Goal: Obtain resource: Obtain resource

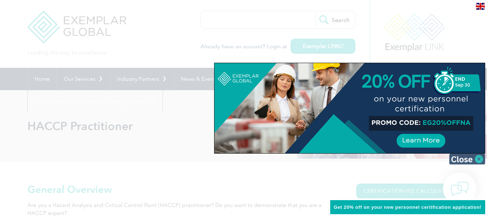
click at [478, 160] on img at bounding box center [467, 159] width 36 height 11
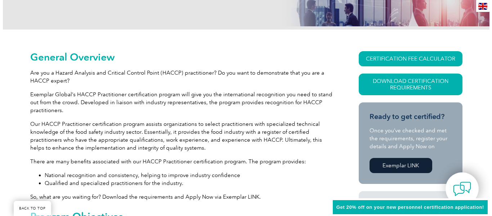
scroll to position [137, 0]
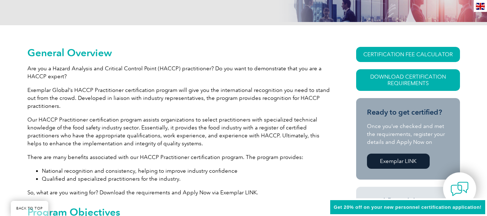
drag, startPoint x: 489, startPoint y: 23, endPoint x: 489, endPoint y: 45, distance: 22.0
click at [412, 53] on link "CERTIFICATION FEE CALCULATOR" at bounding box center [408, 54] width 104 height 15
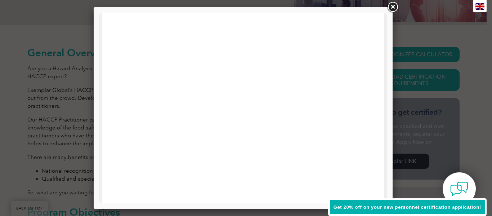
scroll to position [132, 0]
drag, startPoint x: 385, startPoint y: 67, endPoint x: 488, endPoint y: 121, distance: 116.9
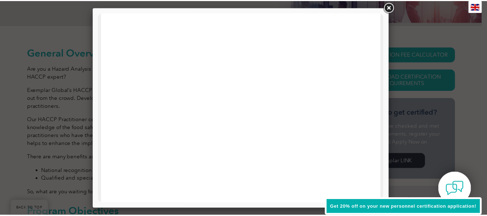
scroll to position [27, 0]
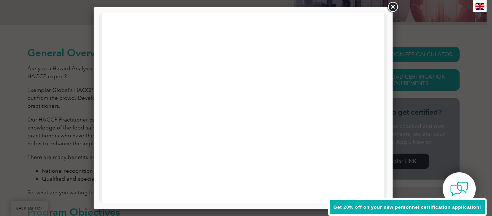
click at [392, 9] on link at bounding box center [392, 7] width 13 height 13
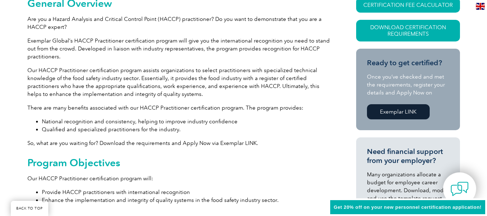
scroll to position [195, 0]
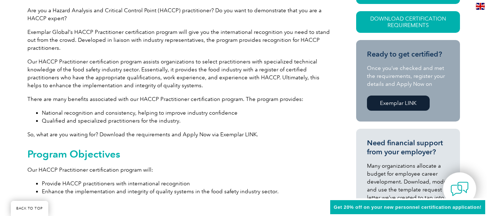
click at [390, 103] on link "Exemplar LINK" at bounding box center [398, 103] width 63 height 15
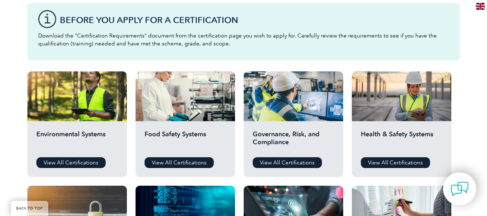
scroll to position [217, 0]
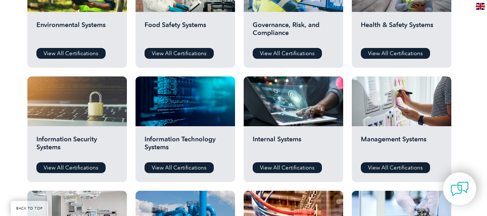
click at [487, 79] on html "BACK TO TOP Leading the way to excellence Search" at bounding box center [243, 211] width 487 height 1044
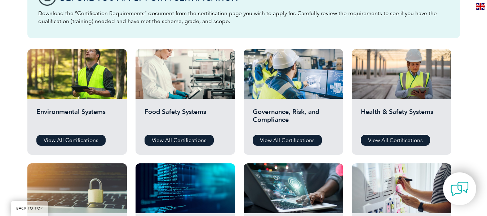
scroll to position [228, 0]
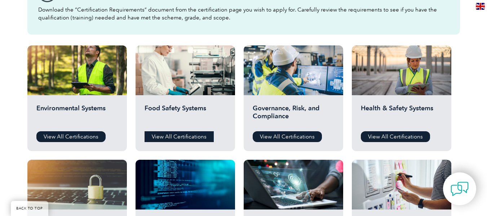
click at [176, 134] on link "View All Certifications" at bounding box center [179, 136] width 69 height 11
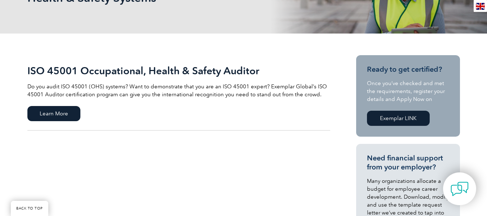
scroll to position [114, 0]
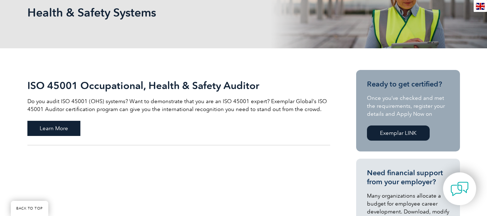
click at [61, 126] on span "Learn More" at bounding box center [53, 128] width 53 height 15
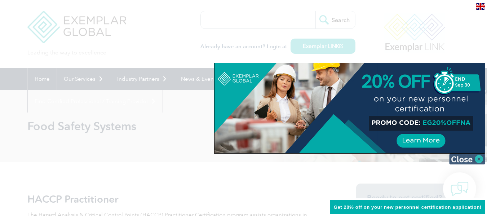
click at [479, 160] on img at bounding box center [467, 159] width 36 height 11
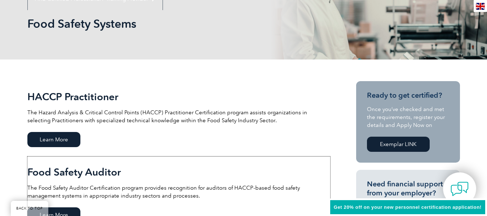
scroll to position [99, 0]
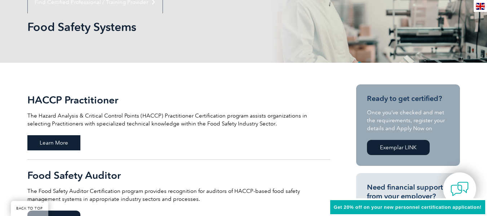
click at [58, 138] on span "Learn More" at bounding box center [53, 142] width 53 height 15
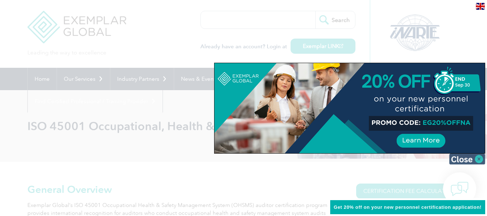
click at [471, 158] on img at bounding box center [467, 159] width 36 height 11
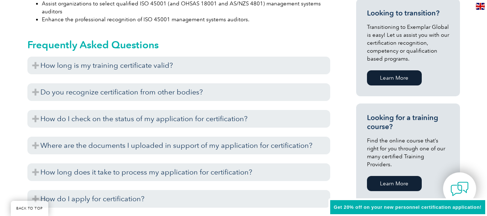
scroll to position [444, 0]
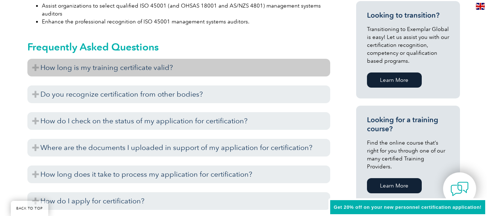
click at [189, 69] on h3 "How long is my training certificate valid?" at bounding box center [178, 68] width 303 height 18
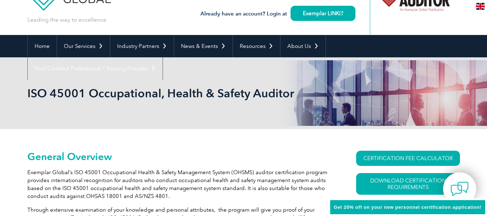
scroll to position [30, 0]
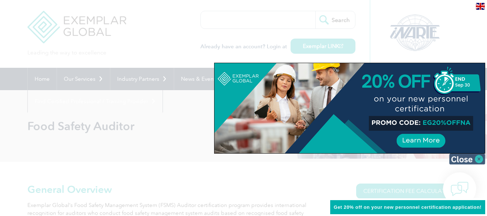
click at [471, 160] on img at bounding box center [467, 159] width 36 height 11
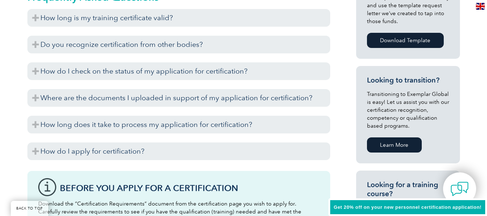
scroll to position [381, 0]
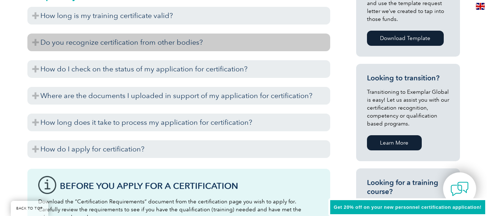
click at [220, 39] on h3 "Do you recognize certification from other bodies?" at bounding box center [178, 43] width 303 height 18
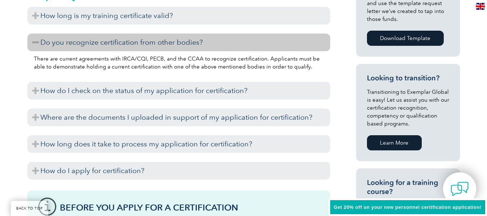
click at [220, 39] on h3 "Do you recognize certification from other bodies?" at bounding box center [178, 43] width 303 height 18
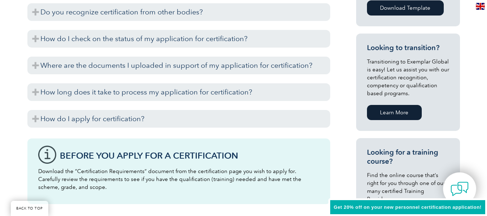
scroll to position [416, 0]
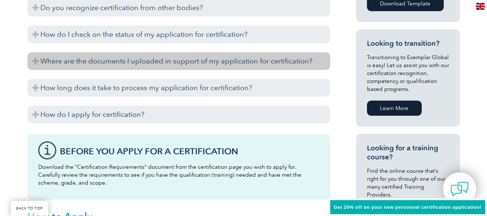
click at [98, 64] on h3 "Where are the documents I uploaded in support of my application for certificati…" at bounding box center [178, 61] width 303 height 18
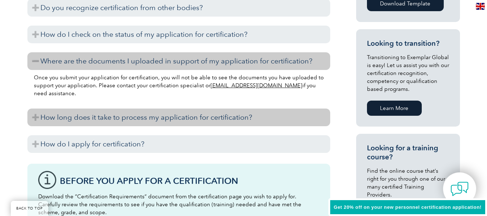
click at [113, 116] on h3 "How long does it take to process my application for certification?" at bounding box center [178, 117] width 303 height 18
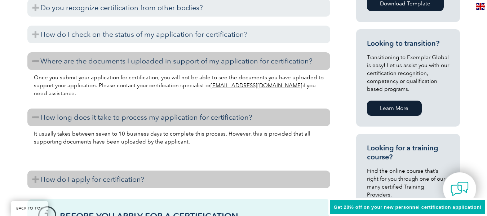
click at [159, 178] on h3 "How do I apply for certification?" at bounding box center [178, 179] width 303 height 18
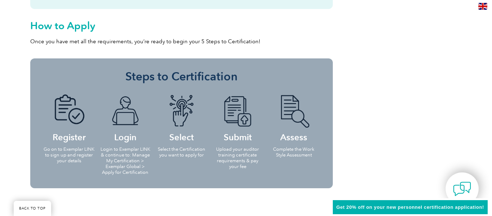
scroll to position [0, 0]
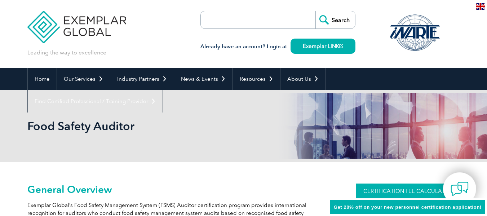
click at [386, 191] on link "CERTIFICATION FEE CALCULATOR" at bounding box center [408, 190] width 104 height 15
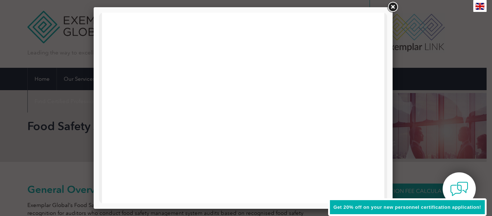
drag, startPoint x: 384, startPoint y: 97, endPoint x: 498, endPoint y: 34, distance: 129.9
click at [392, 9] on link at bounding box center [392, 7] width 13 height 13
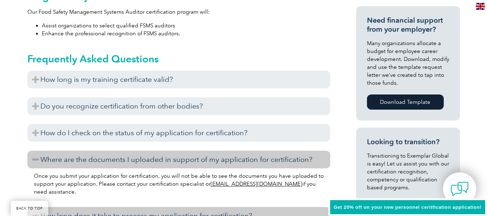
scroll to position [320, 0]
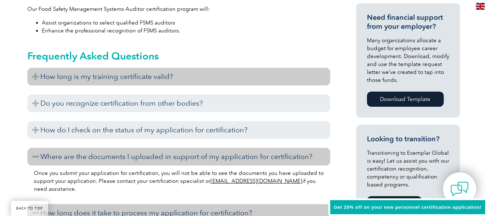
click at [183, 75] on h3 "How long is my training certificate valid?" at bounding box center [178, 77] width 303 height 18
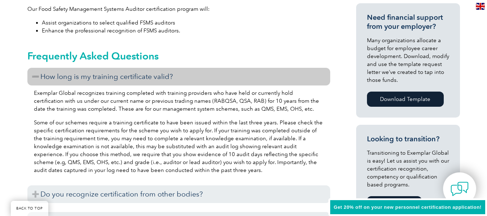
click at [183, 75] on h3 "How long is my training certificate valid?" at bounding box center [178, 77] width 303 height 18
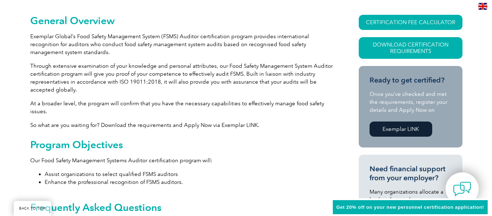
scroll to position [160, 0]
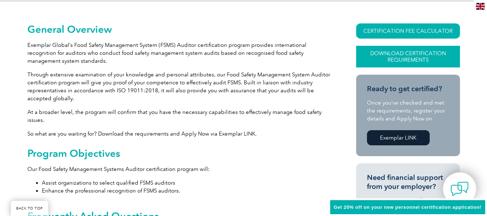
click at [405, 55] on link "Download Certification Requirements" at bounding box center [408, 57] width 104 height 22
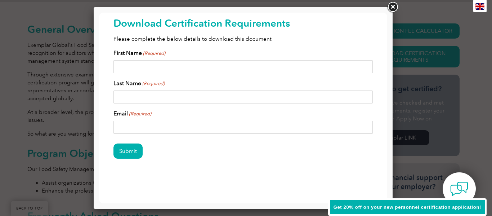
scroll to position [0, 0]
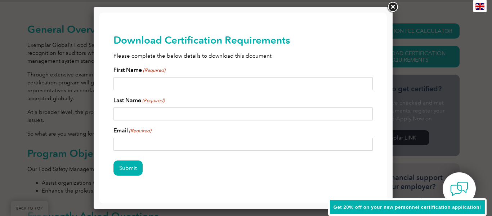
drag, startPoint x: 384, startPoint y: 81, endPoint x: 500, endPoint y: 64, distance: 117.0
click at [152, 80] on input "First Name (Required)" at bounding box center [244, 83] width 260 height 13
type input "Hamza"
type input "Sapi"
type input "[PERSON_NAME][EMAIL_ADDRESS][DOMAIN_NAME]"
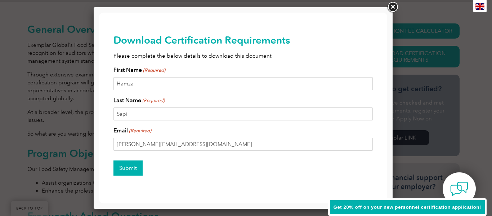
click at [121, 170] on input "Submit" at bounding box center [128, 167] width 29 height 15
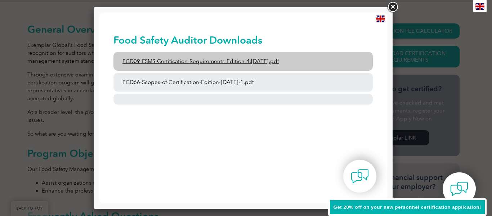
drag, startPoint x: 196, startPoint y: 59, endPoint x: 169, endPoint y: 63, distance: 27.3
click at [169, 63] on link "PCD09-FSMS-Certification-Requirements-Edition-4.2-March-2023.pdf" at bounding box center [244, 61] width 260 height 19
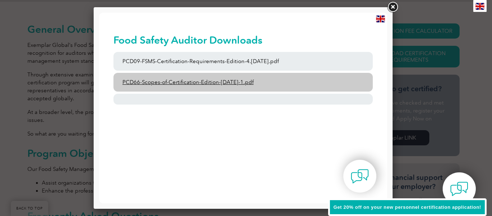
click at [204, 83] on link "PCD66-Scopes-of-Certification-Edition-6-September-2023-1.pdf" at bounding box center [244, 82] width 260 height 19
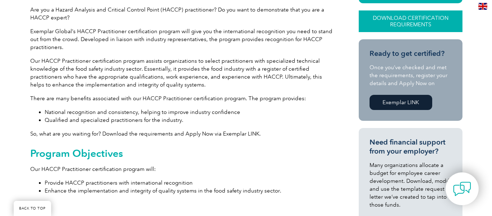
scroll to position [195, 0]
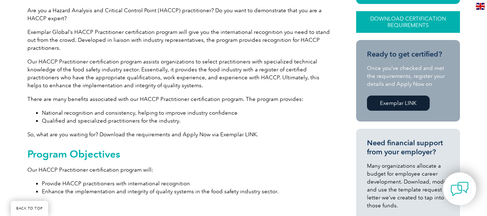
click at [419, 17] on link "Download Certification Requirements" at bounding box center [408, 22] width 104 height 22
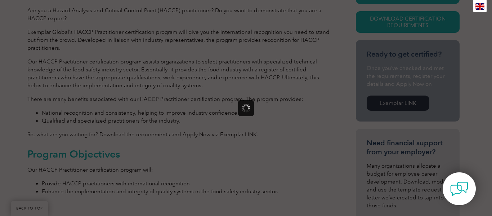
scroll to position [0, 0]
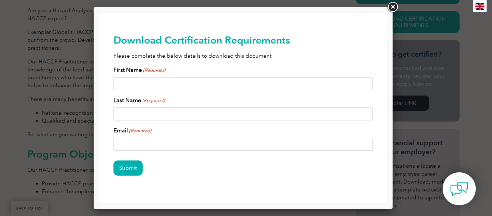
click at [163, 87] on input "First Name (Required)" at bounding box center [244, 83] width 260 height 13
type input "Hamza"
type input "Sapi"
type input "[PERSON_NAME][EMAIL_ADDRESS][DOMAIN_NAME]"
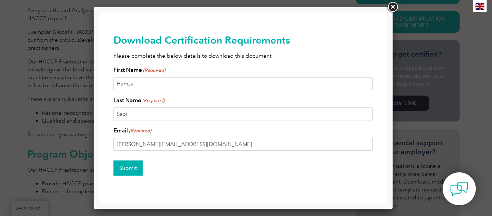
click at [122, 170] on input "Submit" at bounding box center [128, 167] width 29 height 15
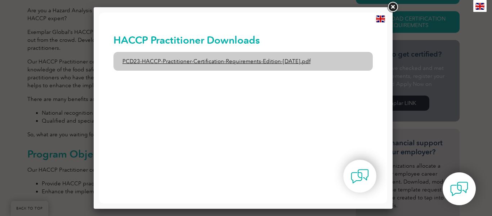
click at [189, 63] on link "PCD23-HACCP-Practitioner-Certification-Requirements-Edition-[DATE].pdf" at bounding box center [244, 61] width 260 height 19
